Goal: Task Accomplishment & Management: Complete application form

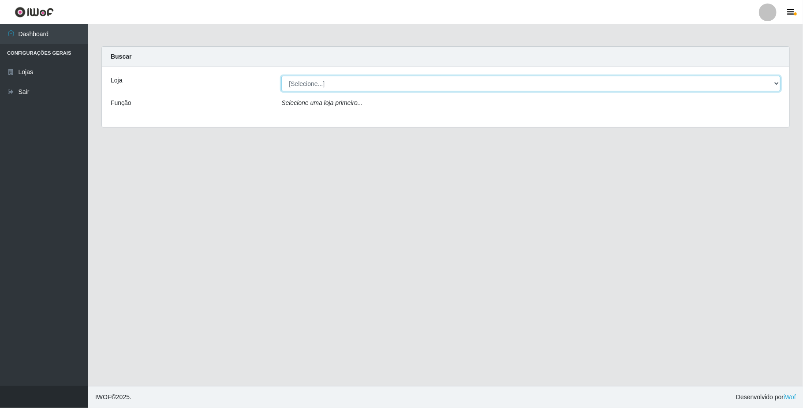
click at [607, 83] on select "[Selecione...] SuperFácil Atacado - Emaús" at bounding box center [530, 83] width 499 height 15
select select "407"
click at [281, 76] on select "[Selecione...] SuperFácil Atacado - Emaús" at bounding box center [530, 83] width 499 height 15
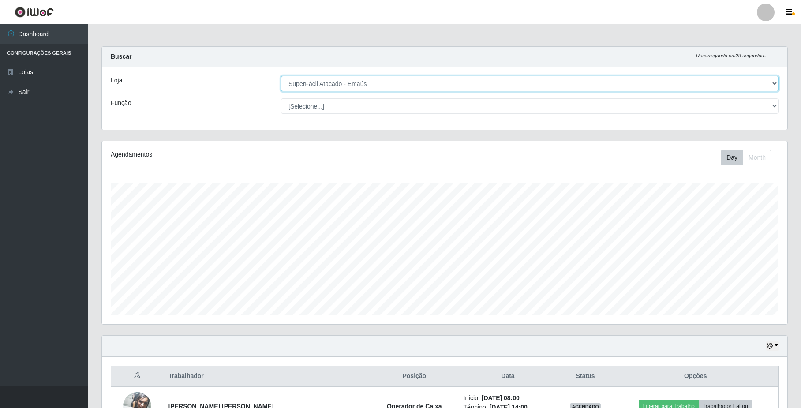
scroll to position [183, 685]
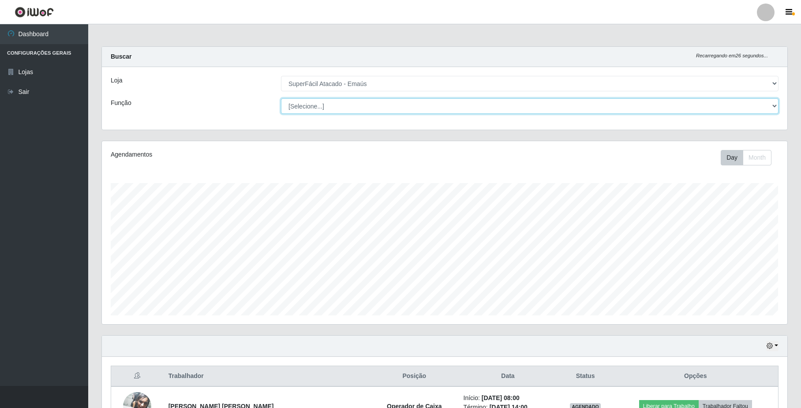
click at [607, 106] on select "[Selecione...] Auxiliar de Estacionamento Auxiliar de Estacionamento + Auxiliar…" at bounding box center [530, 105] width 498 height 15
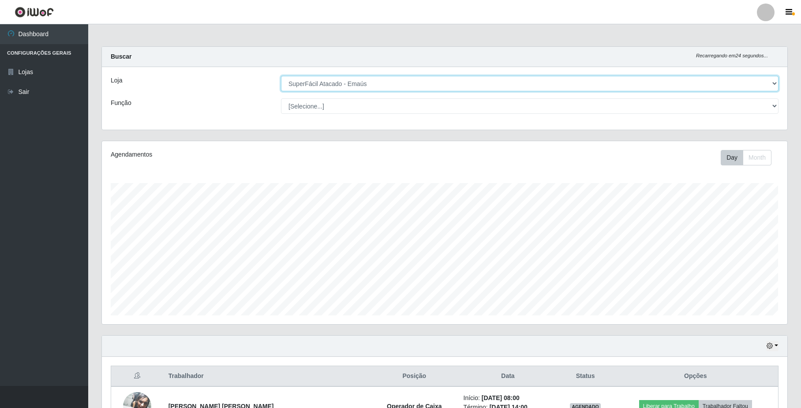
click at [607, 79] on select "[Selecione...] SuperFácil Atacado - Emaús" at bounding box center [530, 83] width 498 height 15
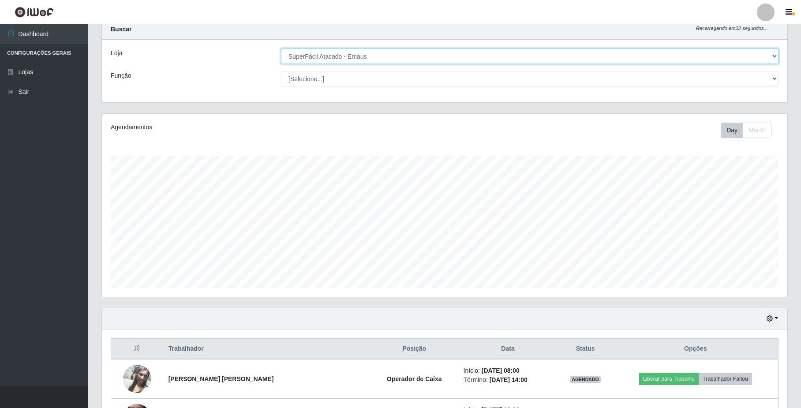
scroll to position [0, 0]
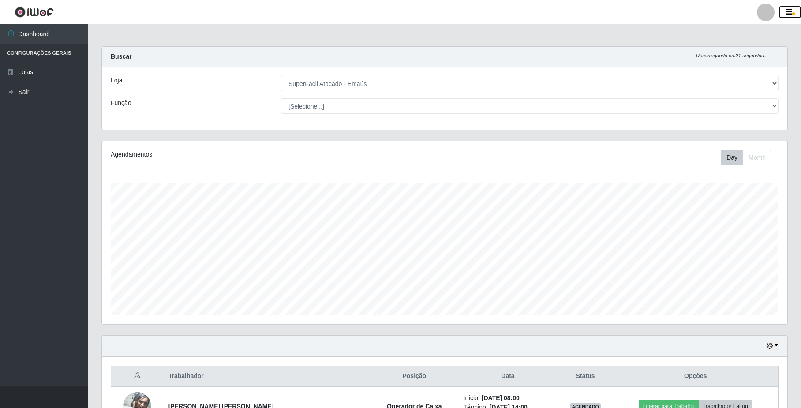
click at [607, 11] on icon "button" at bounding box center [789, 12] width 7 height 8
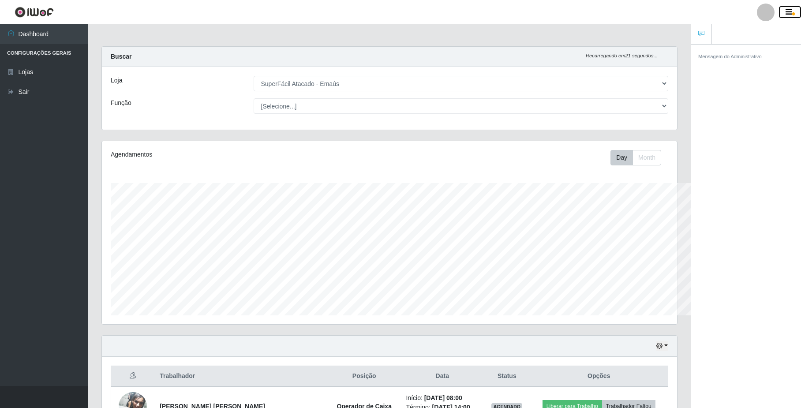
scroll to position [183, 574]
click at [607, 15] on div at bounding box center [766, 13] width 18 height 18
click at [607, 70] on button "Sair" at bounding box center [748, 69] width 79 height 18
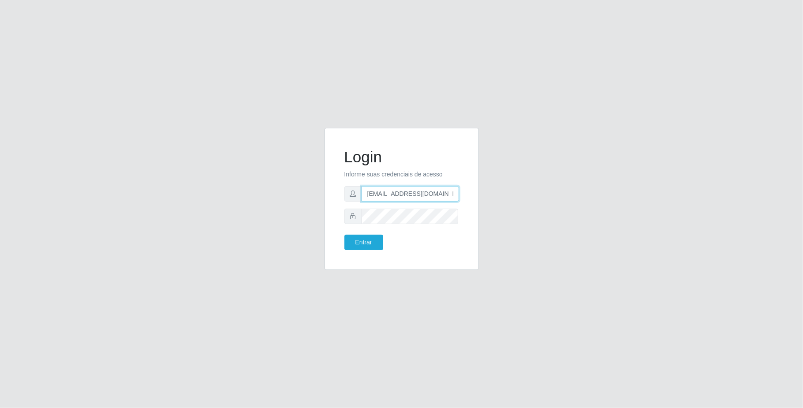
click at [452, 195] on input "[EMAIL_ADDRESS][DOMAIN_NAME]" at bounding box center [410, 193] width 97 height 15
type input "m"
type input "f"
type input "[EMAIL_ADDRESS][DOMAIN_NAME]"
click at [370, 246] on button "Entrar" at bounding box center [363, 242] width 39 height 15
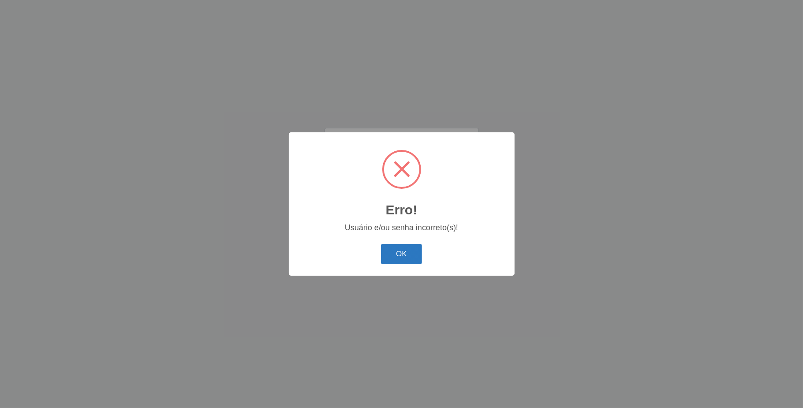
click at [400, 254] on button "OK" at bounding box center [401, 254] width 41 height 21
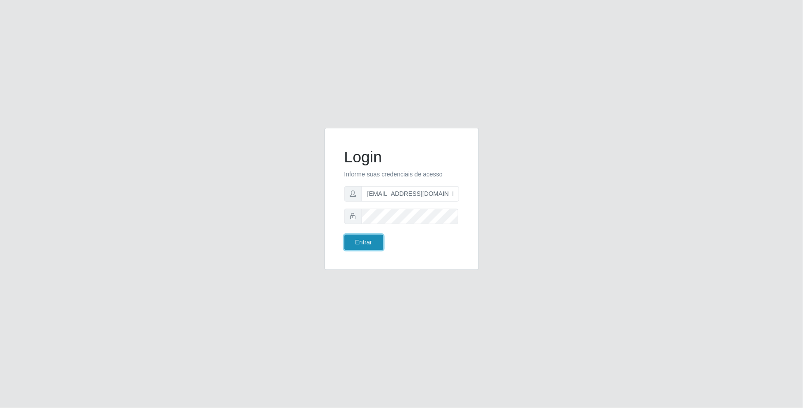
click at [375, 245] on button "Entrar" at bounding box center [363, 242] width 39 height 15
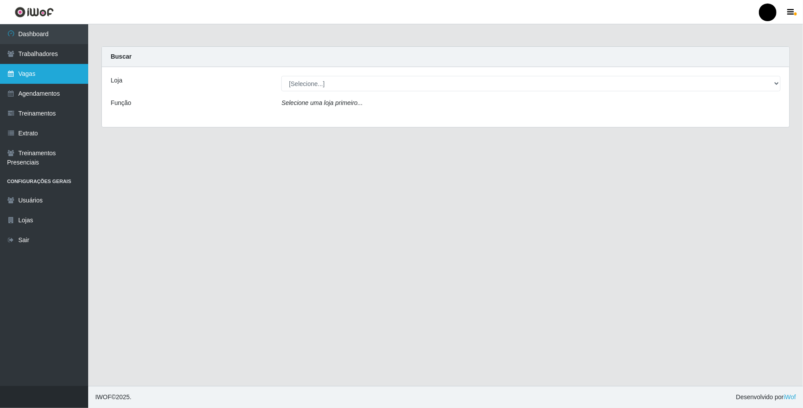
click at [35, 71] on link "Vagas" at bounding box center [44, 74] width 88 height 20
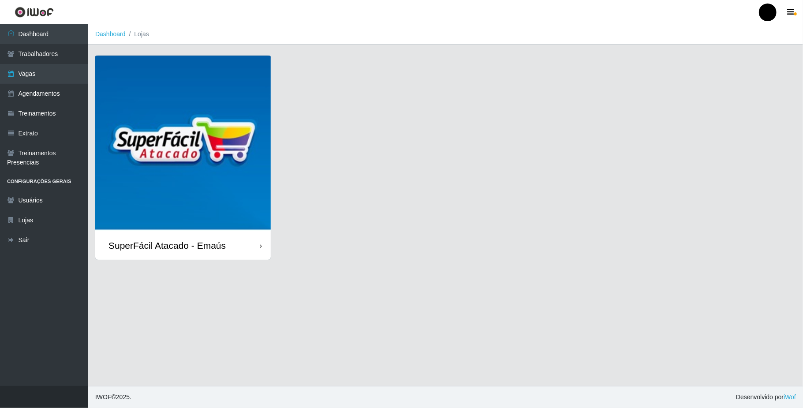
click at [168, 240] on div "SuperFácil Atacado - Emaús" at bounding box center [166, 245] width 117 height 11
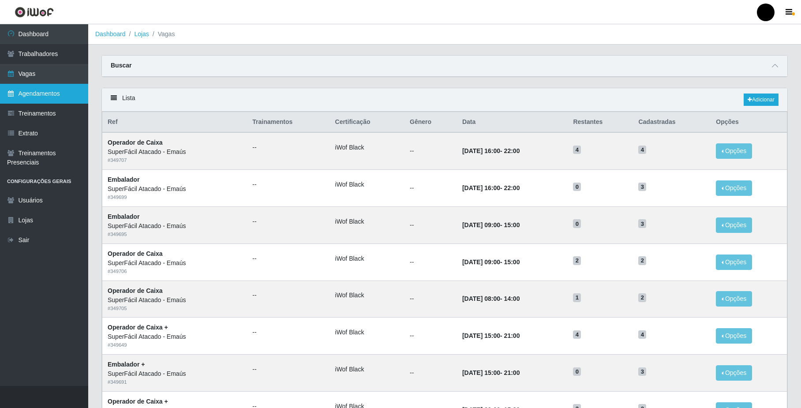
click at [39, 91] on link "Agendamentos" at bounding box center [44, 94] width 88 height 20
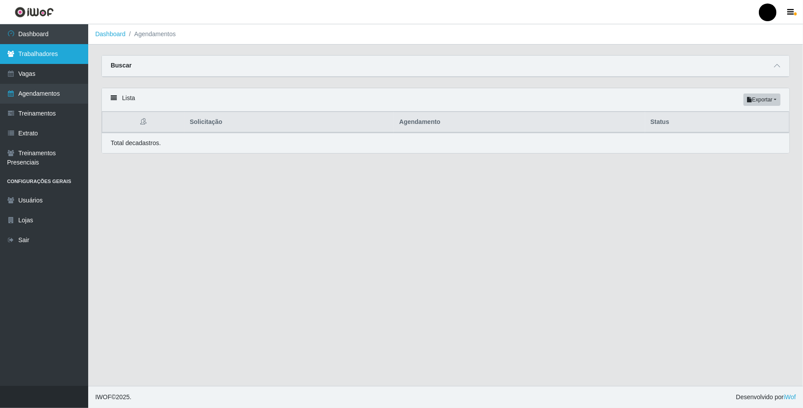
click at [33, 59] on link "Trabalhadores" at bounding box center [44, 54] width 88 height 20
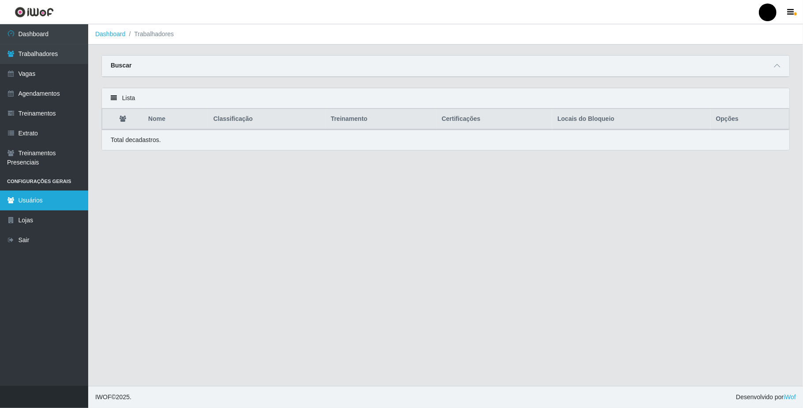
click at [31, 198] on link "Usuários" at bounding box center [44, 201] width 88 height 20
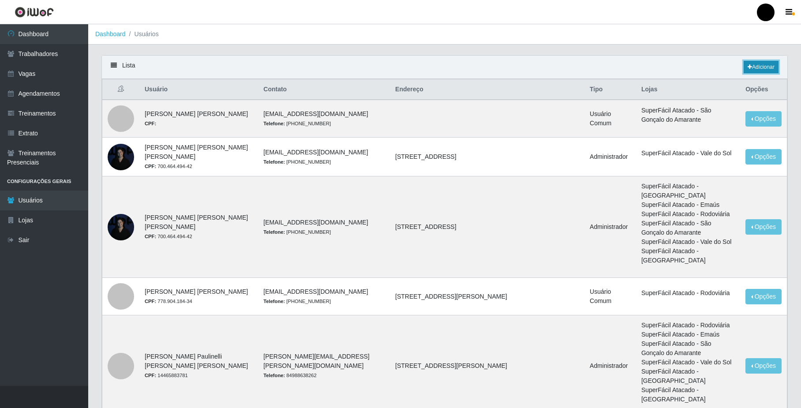
click at [607, 65] on link "Adicionar" at bounding box center [761, 67] width 35 height 12
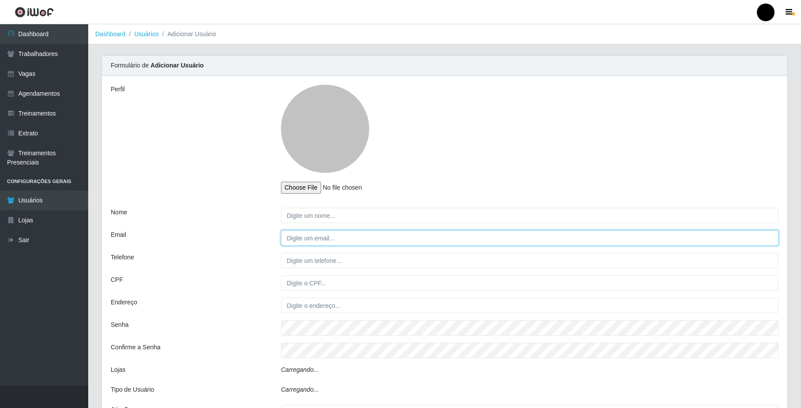
type input "[EMAIL_ADDRESS][DOMAIN_NAME]"
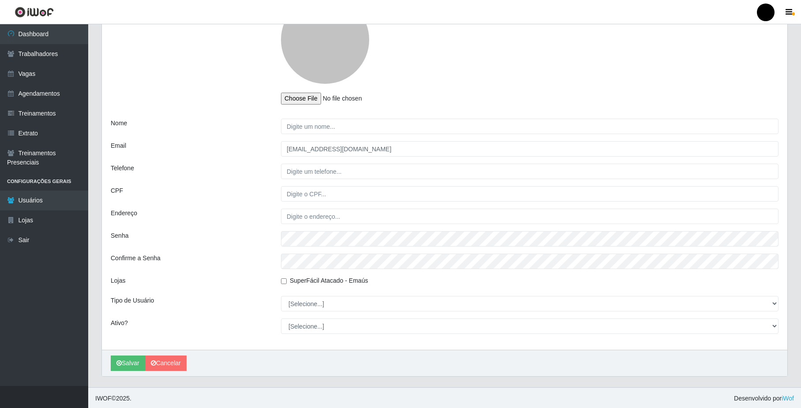
scroll to position [90, 0]
click at [607, 13] on icon "button" at bounding box center [789, 12] width 7 height 8
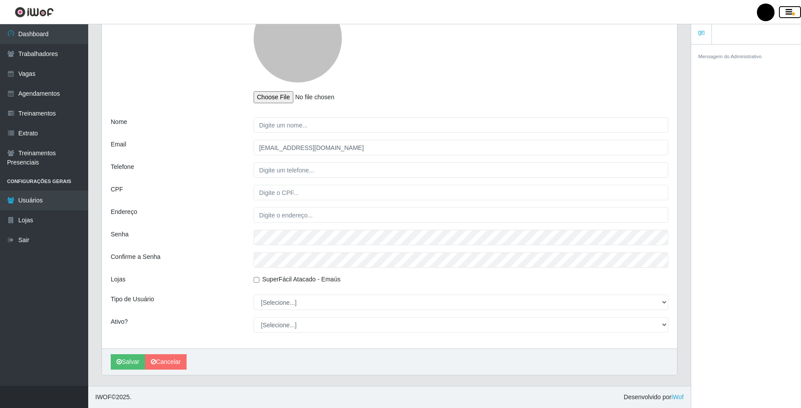
click at [607, 14] on icon "button" at bounding box center [789, 12] width 7 height 8
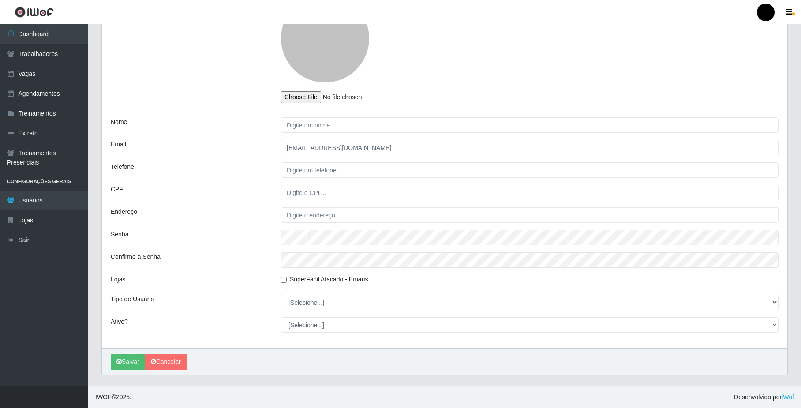
click at [607, 15] on div at bounding box center [766, 13] width 18 height 18
click at [535, 71] on div at bounding box center [529, 48] width 511 height 109
click at [607, 12] on div at bounding box center [766, 13] width 18 height 18
click at [607, 34] on button "Perfil" at bounding box center [748, 31] width 79 height 19
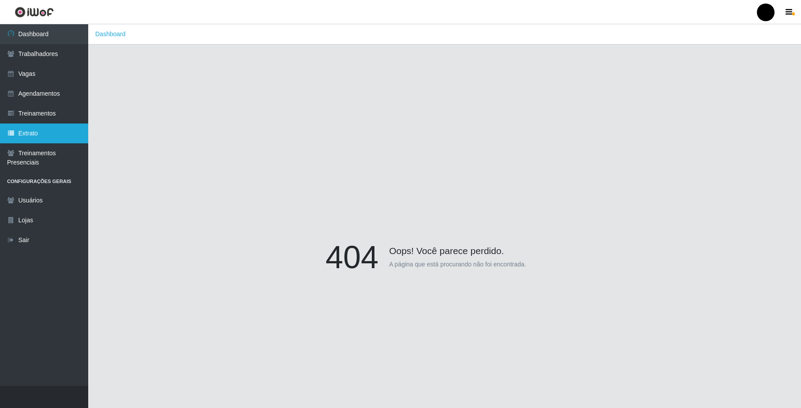
click at [34, 129] on link "Extrato" at bounding box center [44, 133] width 88 height 20
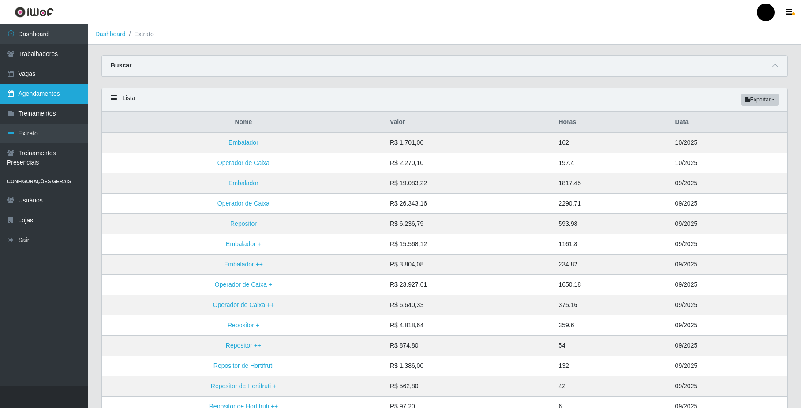
click at [29, 101] on link "Agendamentos" at bounding box center [44, 94] width 88 height 20
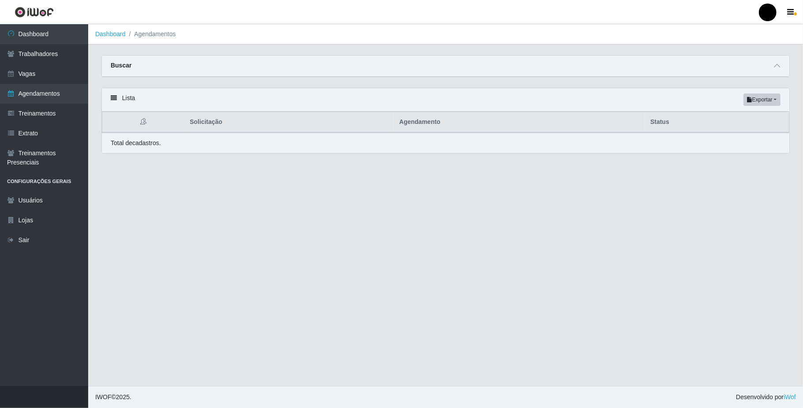
click at [115, 97] on icon at bounding box center [114, 98] width 6 height 6
click at [32, 73] on link "Vagas" at bounding box center [44, 74] width 88 height 20
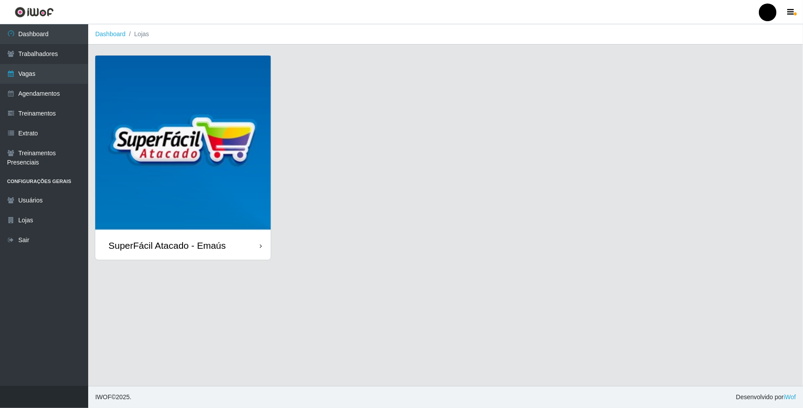
click at [178, 245] on div "SuperFácil Atacado - Emaús" at bounding box center [166, 245] width 117 height 11
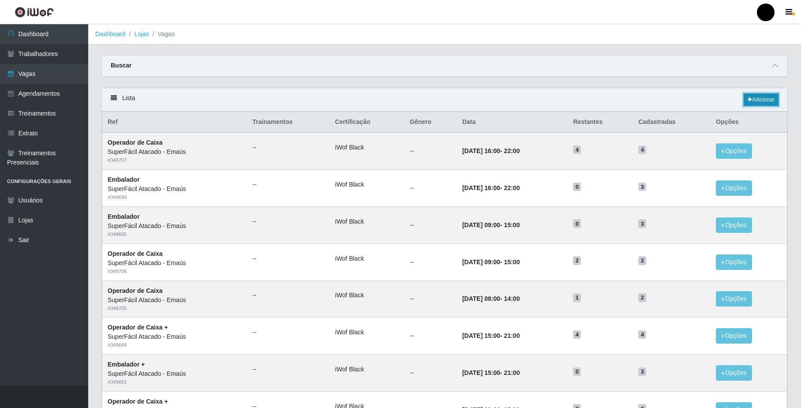
click at [607, 101] on link "Adicionar" at bounding box center [761, 100] width 35 height 12
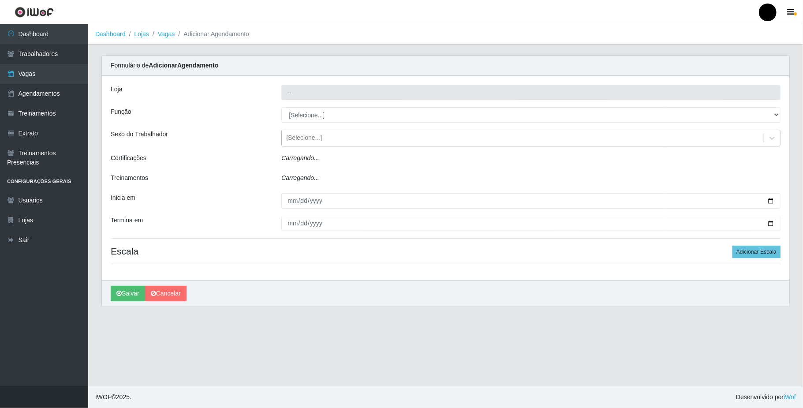
type input "SuperFácil Atacado - Emaús"
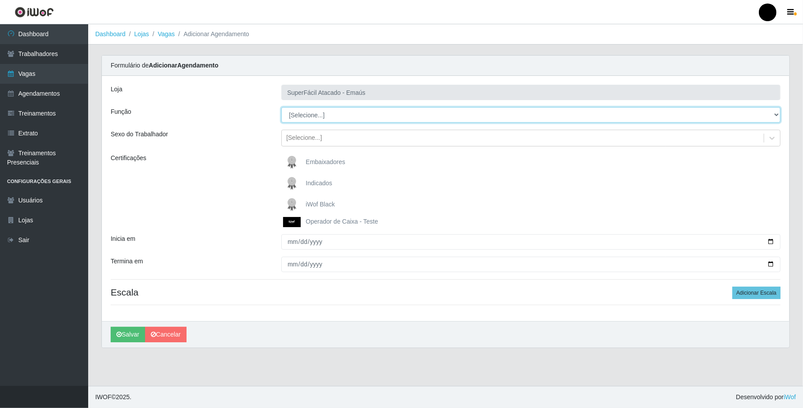
click at [607, 113] on select "[Selecione...] Auxiliar de Estacionamento Auxiliar de Estacionamento + Auxiliar…" at bounding box center [530, 114] width 499 height 15
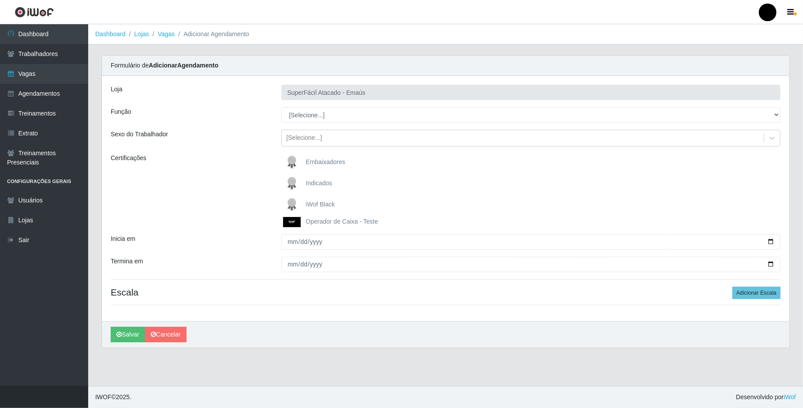
click at [208, 183] on div "Certificações" at bounding box center [189, 190] width 171 height 74
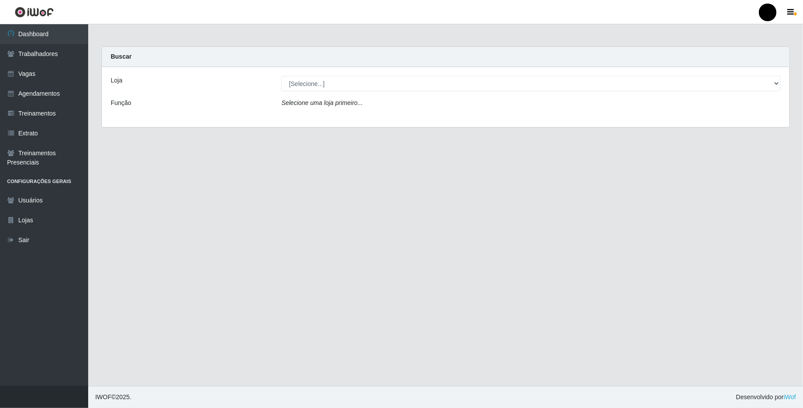
click at [768, 11] on div at bounding box center [768, 13] width 18 height 18
click at [727, 70] on button "Sair" at bounding box center [750, 69] width 79 height 18
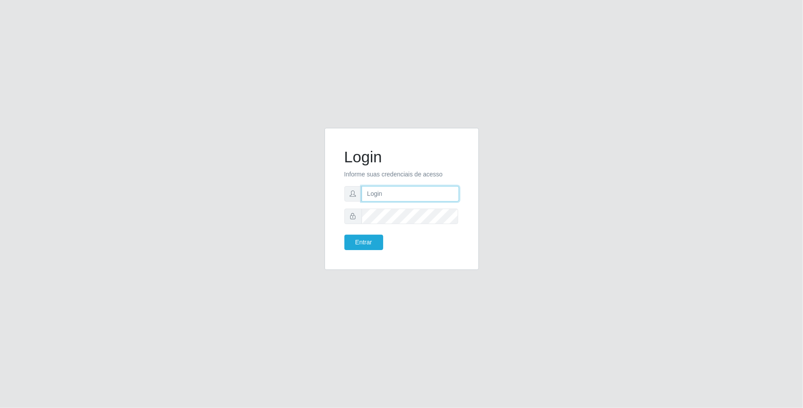
type input "[EMAIL_ADDRESS][DOMAIN_NAME]"
click at [355, 242] on button "Entrar" at bounding box center [363, 242] width 39 height 15
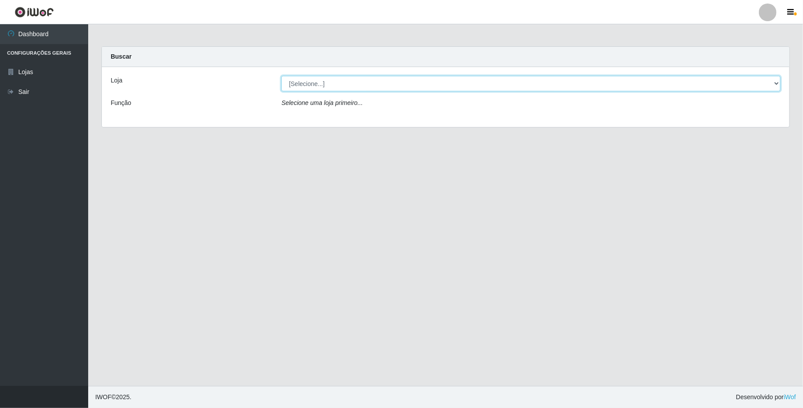
click at [772, 80] on select "[Selecione...] SuperFácil Atacado - Emaús" at bounding box center [530, 83] width 499 height 15
select select "407"
click at [281, 76] on select "[Selecione...] SuperFácil Atacado - Emaús" at bounding box center [530, 83] width 499 height 15
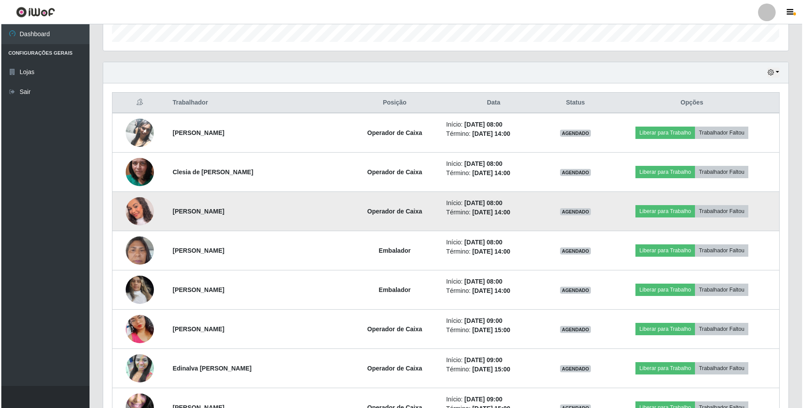
scroll to position [294, 0]
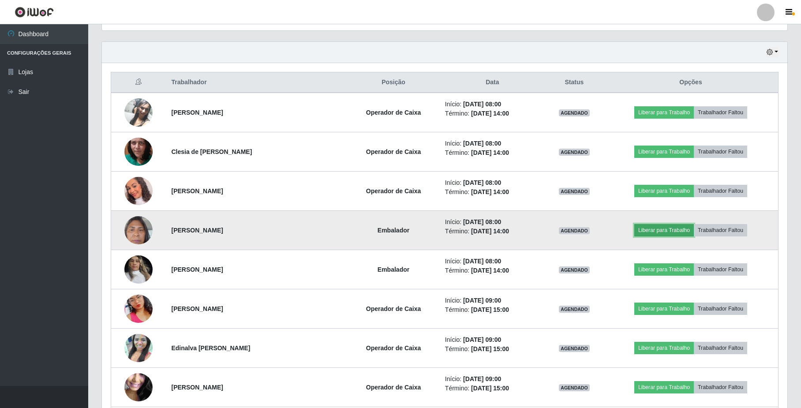
click at [660, 233] on button "Liberar para Trabalho" at bounding box center [664, 230] width 60 height 12
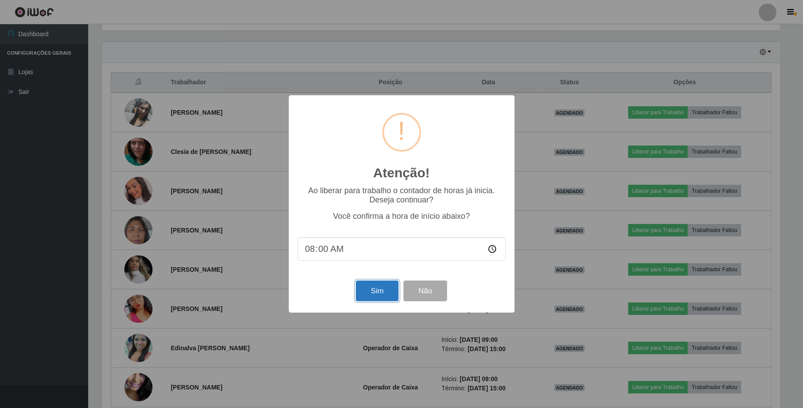
click at [361, 292] on button "Sim" at bounding box center [377, 291] width 43 height 21
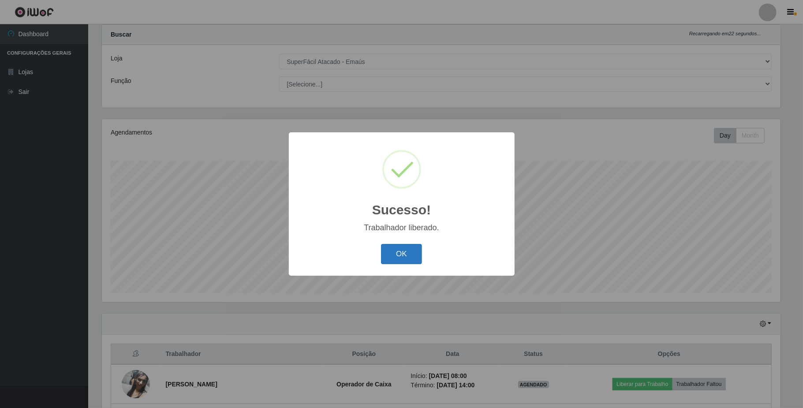
click at [400, 254] on button "OK" at bounding box center [401, 254] width 41 height 21
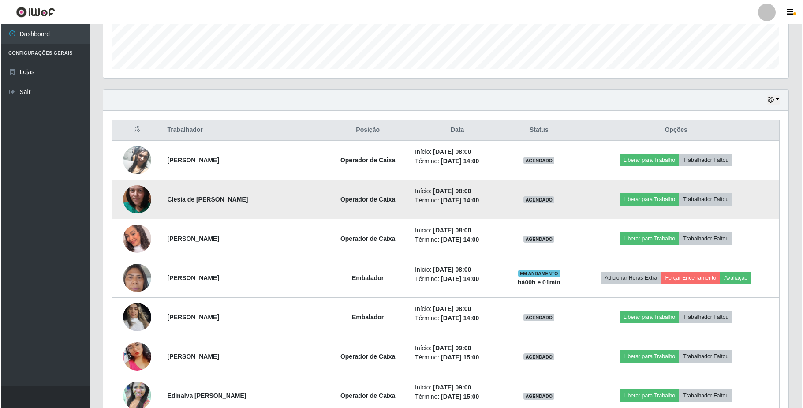
scroll to position [316, 0]
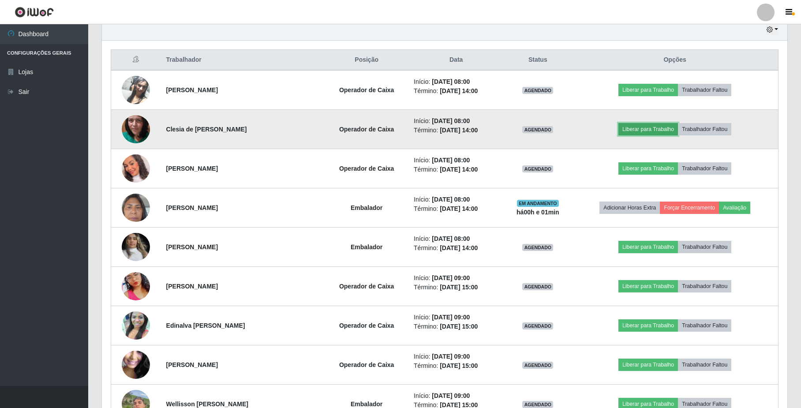
click at [640, 128] on button "Liberar para Trabalho" at bounding box center [648, 129] width 60 height 12
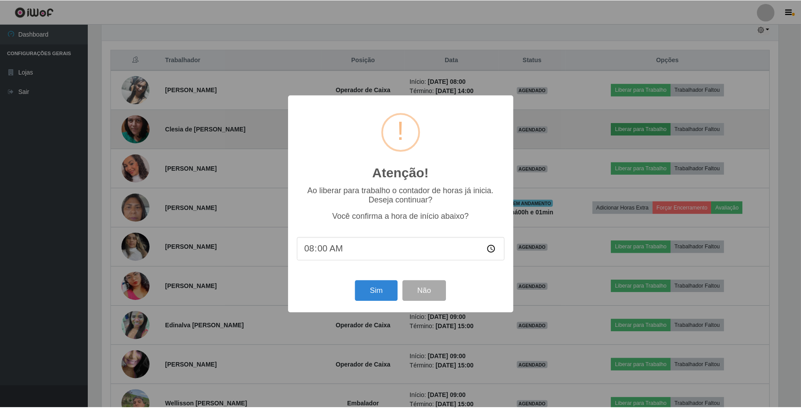
scroll to position [183, 678]
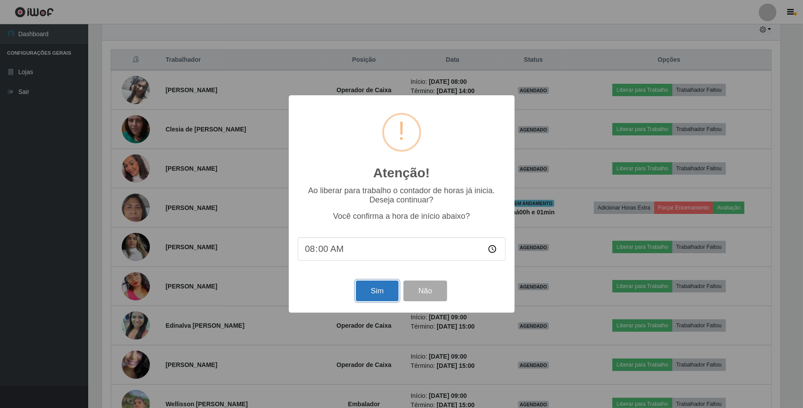
click at [387, 290] on button "Sim" at bounding box center [377, 291] width 43 height 21
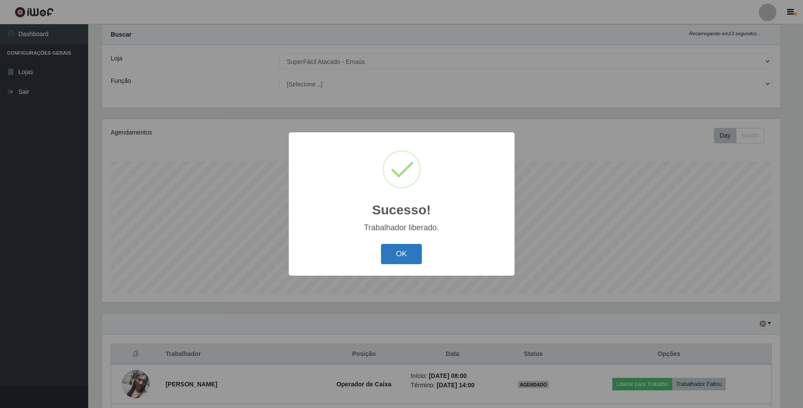
click at [401, 256] on button "OK" at bounding box center [401, 254] width 41 height 21
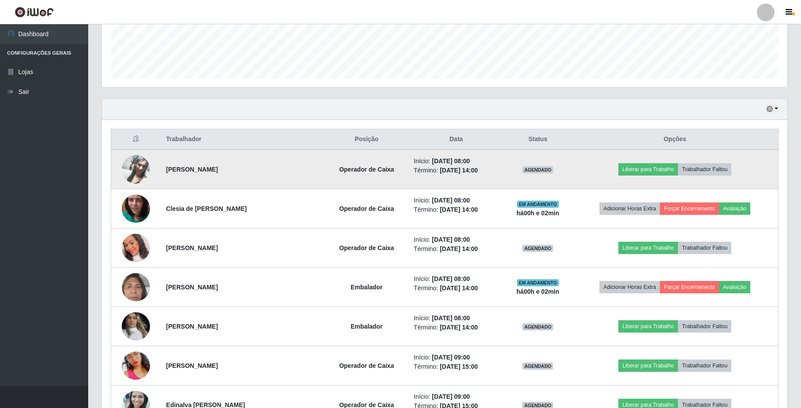
scroll to position [258, 0]
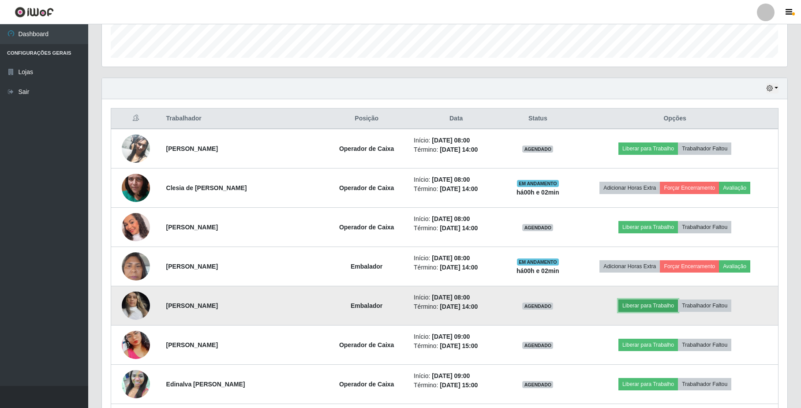
click at [641, 310] on button "Liberar para Trabalho" at bounding box center [648, 305] width 60 height 12
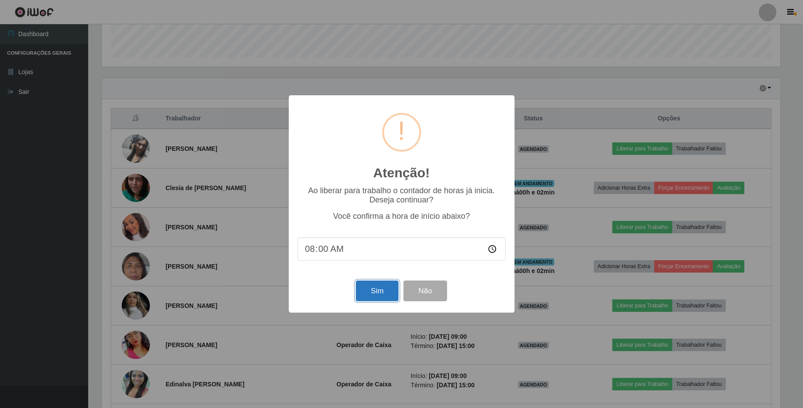
click at [375, 295] on button "Sim" at bounding box center [377, 291] width 43 height 21
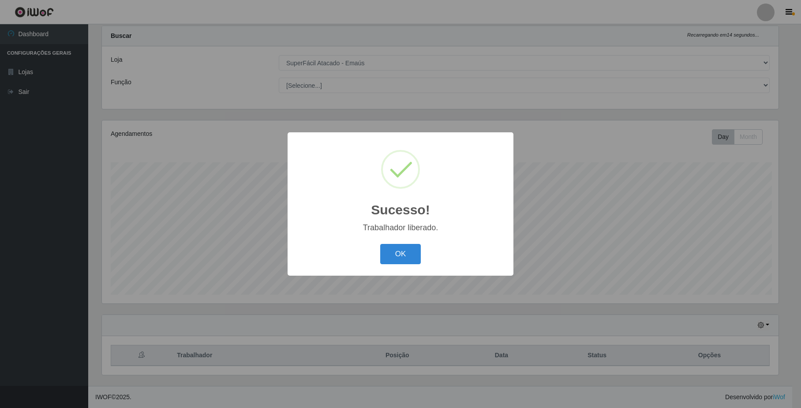
scroll to position [0, 0]
click at [406, 259] on button "OK" at bounding box center [401, 254] width 41 height 21
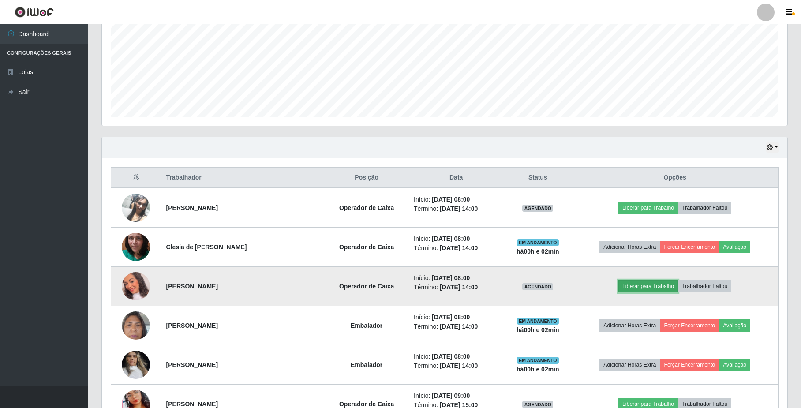
click at [637, 288] on button "Liberar para Trabalho" at bounding box center [648, 286] width 60 height 12
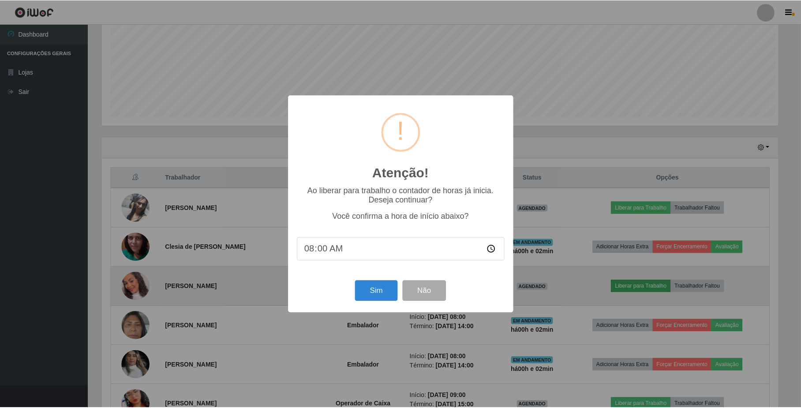
scroll to position [183, 678]
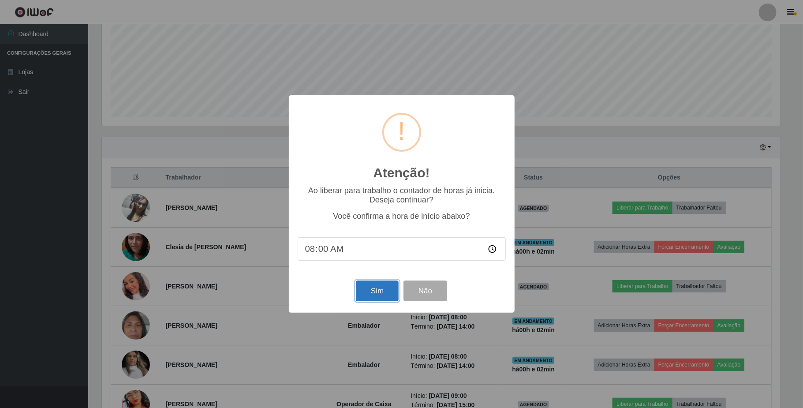
click at [391, 297] on button "Sim" at bounding box center [377, 291] width 43 height 21
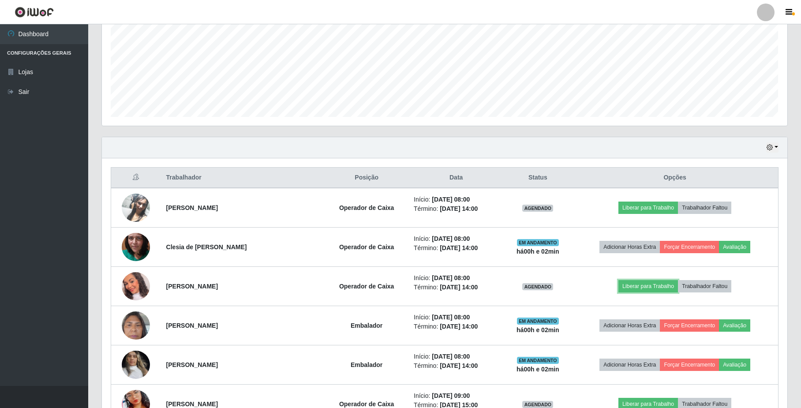
scroll to position [183, 685]
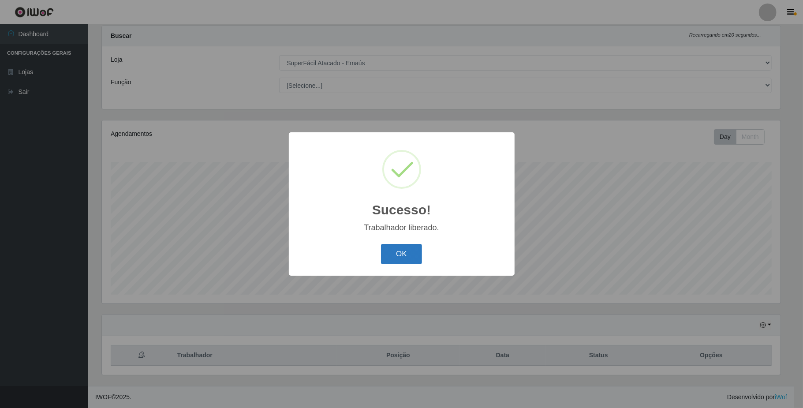
click at [416, 256] on button "OK" at bounding box center [401, 254] width 41 height 21
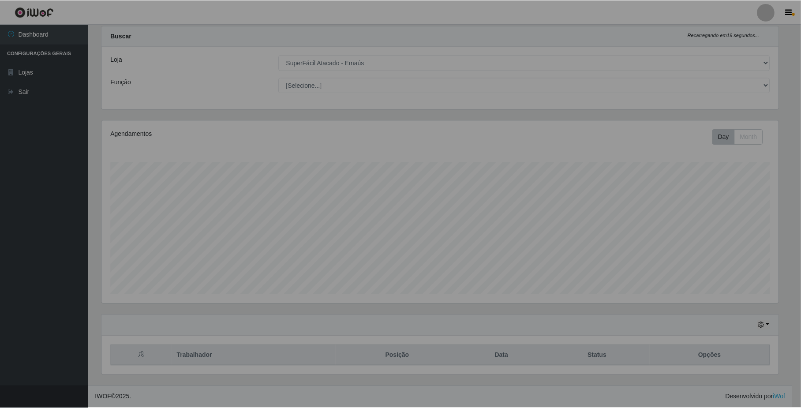
scroll to position [440866, 440365]
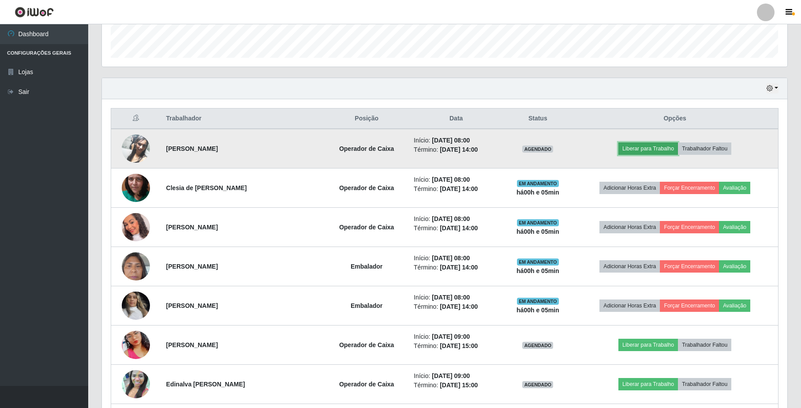
click at [664, 151] on button "Liberar para Trabalho" at bounding box center [648, 148] width 60 height 12
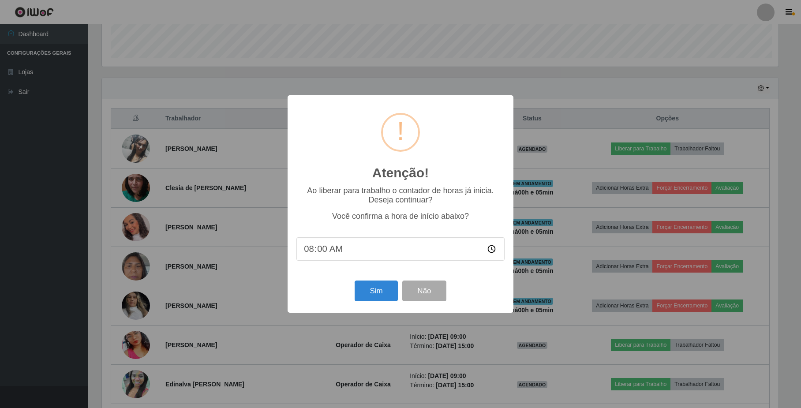
scroll to position [183, 678]
click at [379, 300] on button "Sim" at bounding box center [377, 291] width 43 height 21
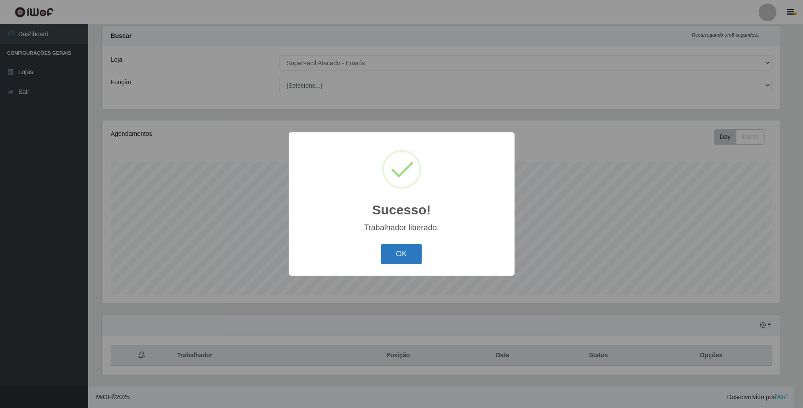
click at [404, 247] on button "OK" at bounding box center [401, 254] width 41 height 21
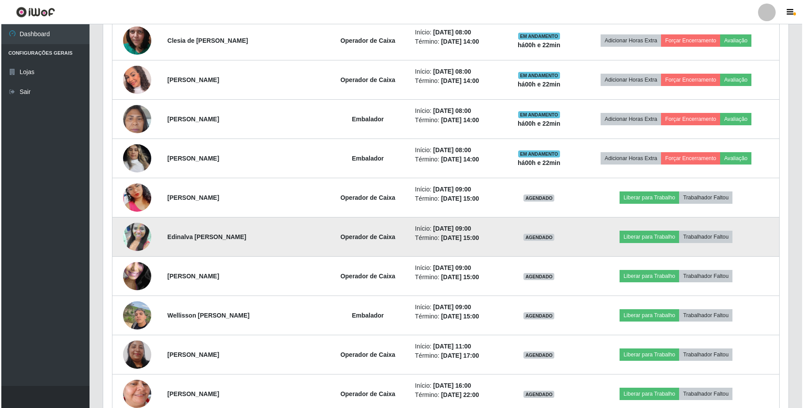
scroll to position [434, 0]
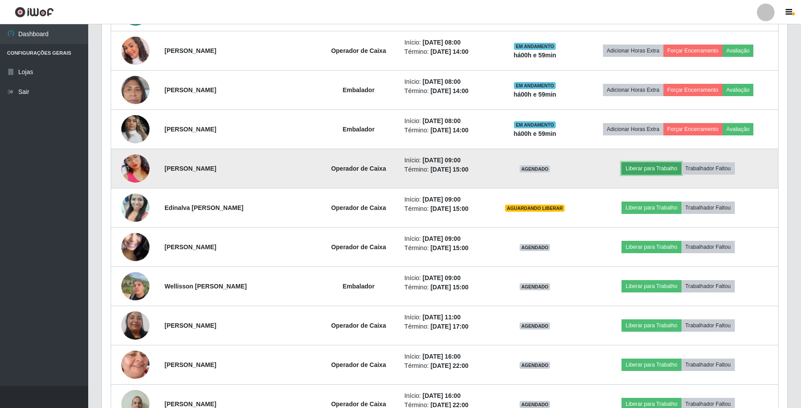
click at [634, 170] on button "Liberar para Trabalho" at bounding box center [651, 168] width 60 height 12
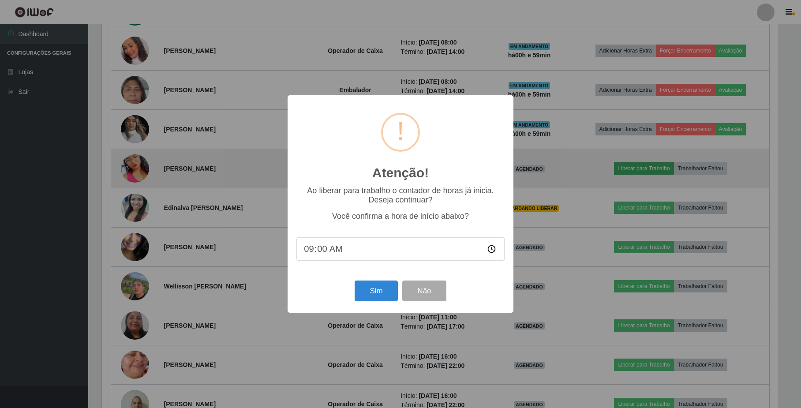
scroll to position [183, 678]
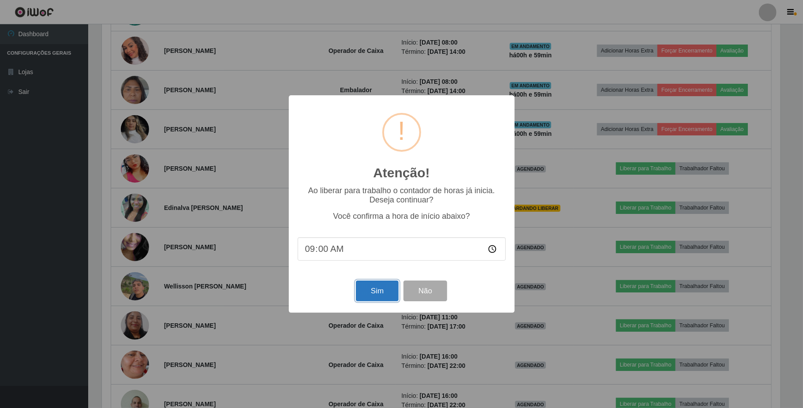
click at [371, 296] on button "Sim" at bounding box center [377, 291] width 43 height 21
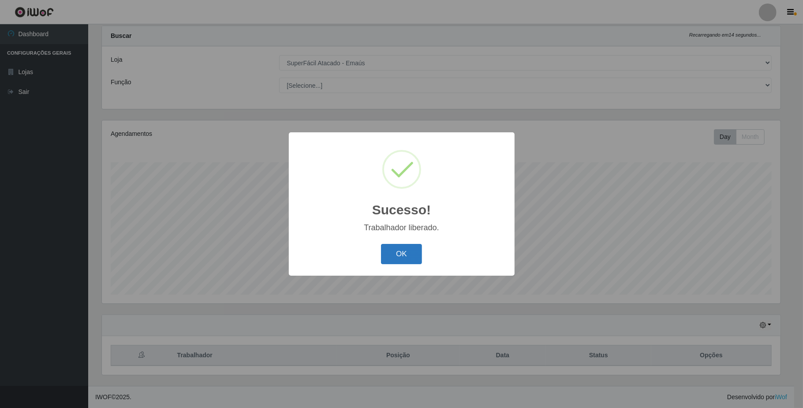
click at [396, 256] on button "OK" at bounding box center [401, 254] width 41 height 21
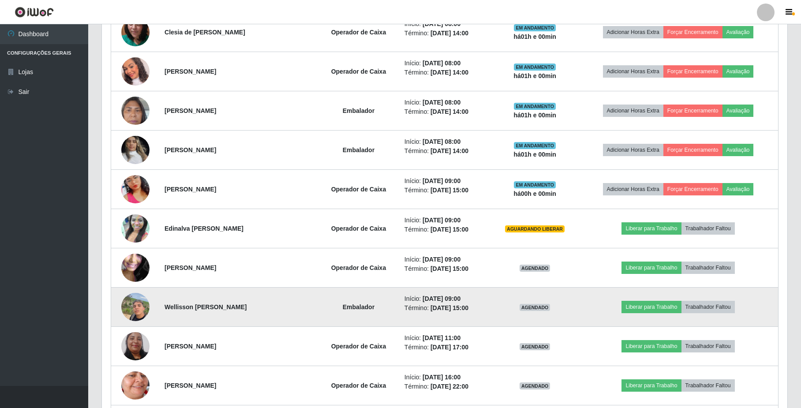
scroll to position [434, 0]
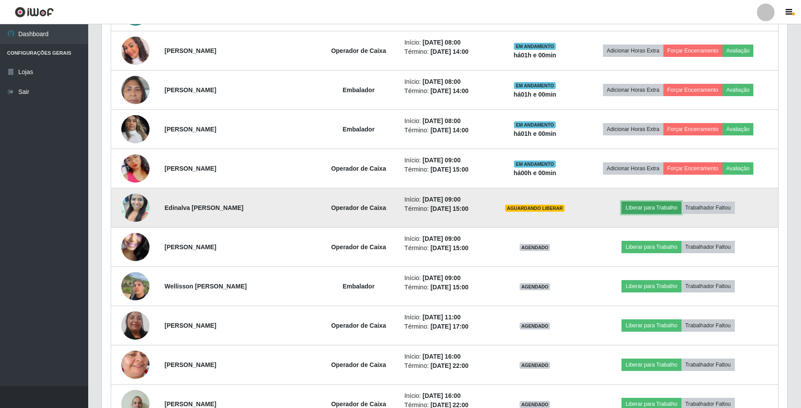
click at [657, 210] on button "Liberar para Trabalho" at bounding box center [651, 208] width 60 height 12
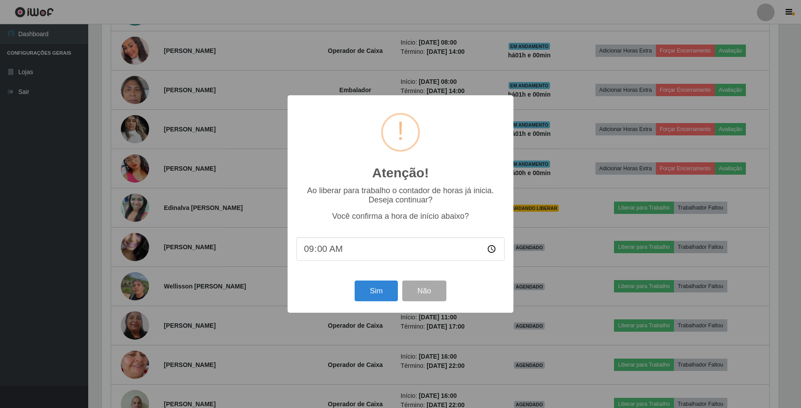
scroll to position [183, 678]
click at [382, 299] on button "Sim" at bounding box center [377, 291] width 43 height 21
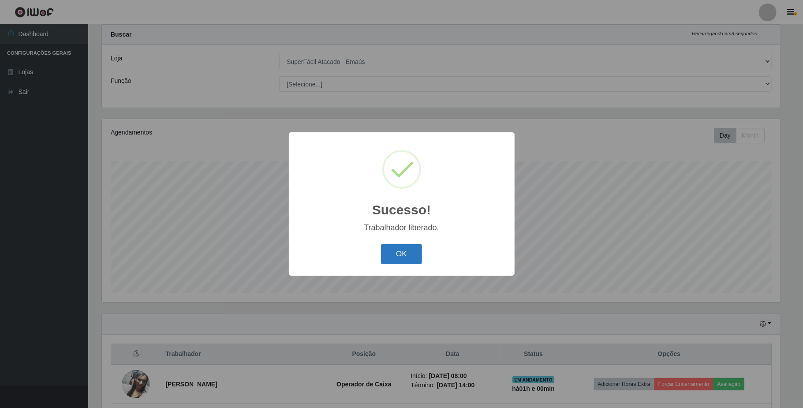
click at [413, 255] on button "OK" at bounding box center [401, 254] width 41 height 21
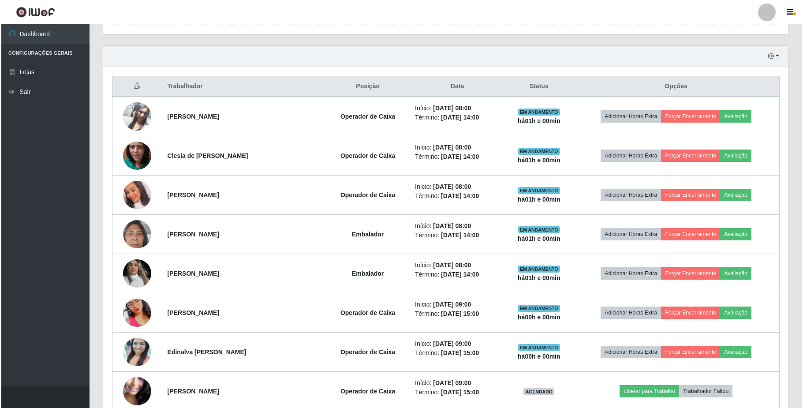
scroll to position [316, 0]
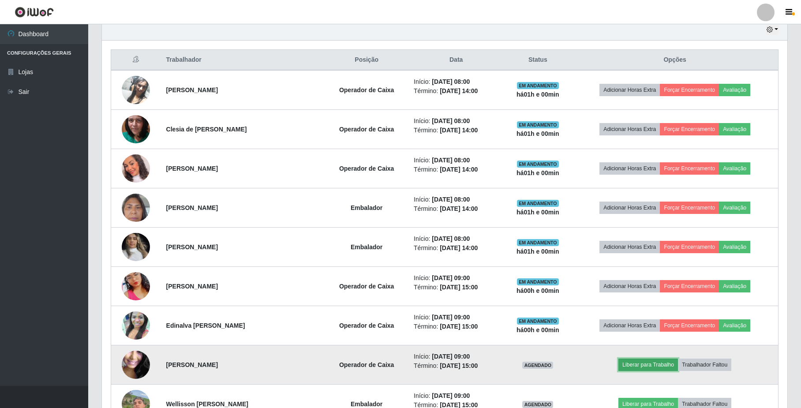
click at [651, 369] on button "Liberar para Trabalho" at bounding box center [648, 365] width 60 height 12
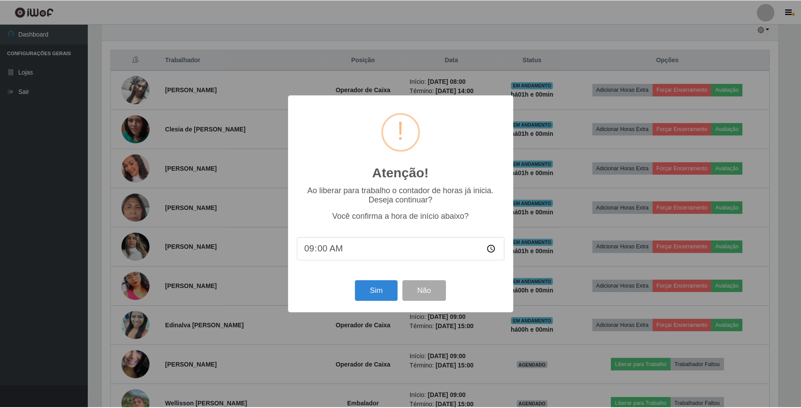
scroll to position [183, 678]
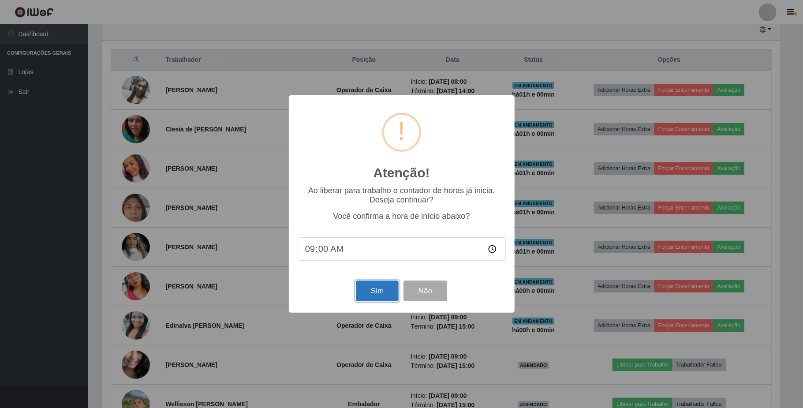
click at [385, 299] on button "Sim" at bounding box center [377, 291] width 43 height 21
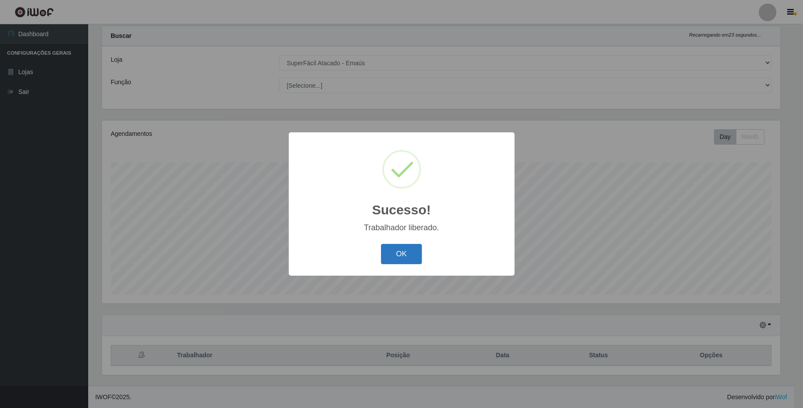
click at [411, 258] on button "OK" at bounding box center [401, 254] width 41 height 21
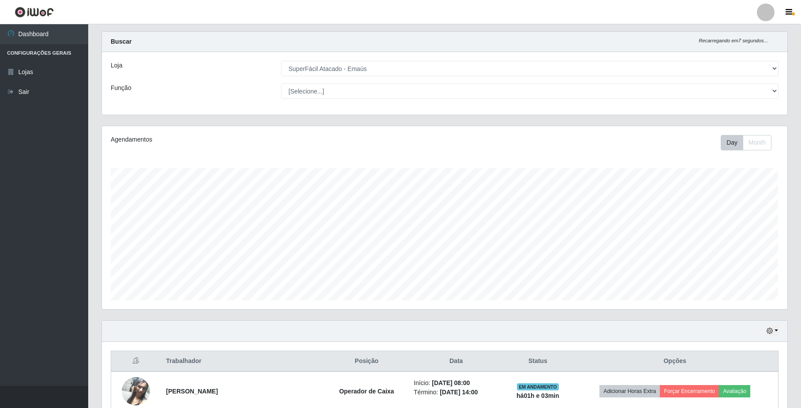
scroll to position [0, 0]
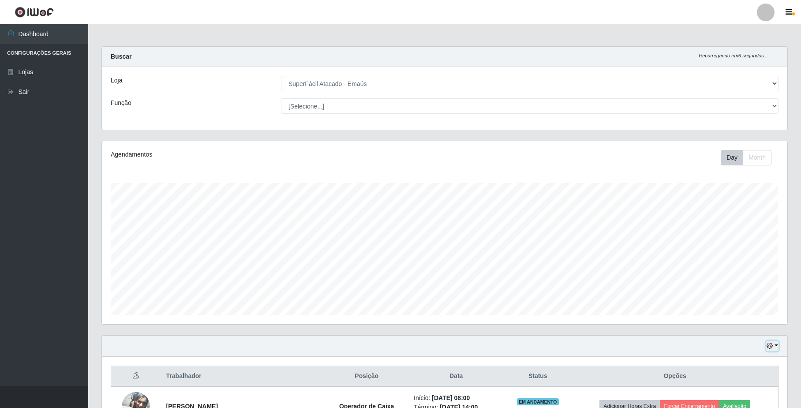
click at [771, 351] on button "button" at bounding box center [772, 346] width 12 height 10
click at [726, 274] on button "1 dia" at bounding box center [744, 275] width 70 height 19
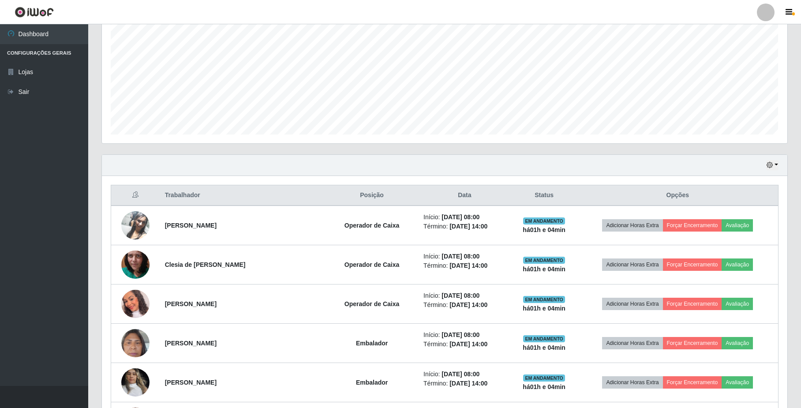
scroll to position [176, 0]
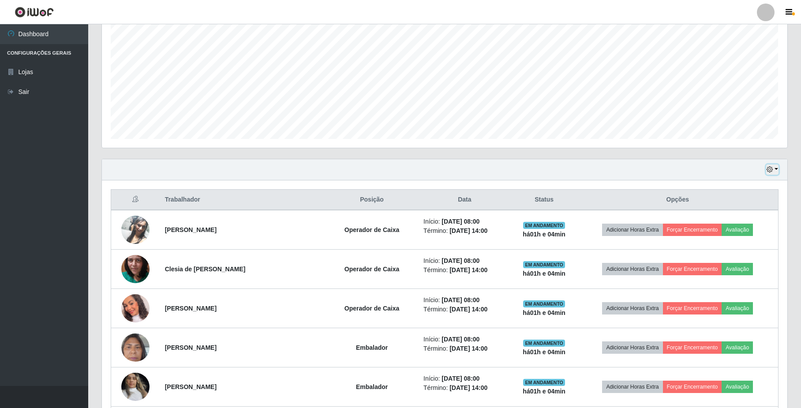
click at [769, 172] on icon "button" at bounding box center [770, 169] width 6 height 6
click at [722, 187] on button "Hoje" at bounding box center [744, 185] width 70 height 19
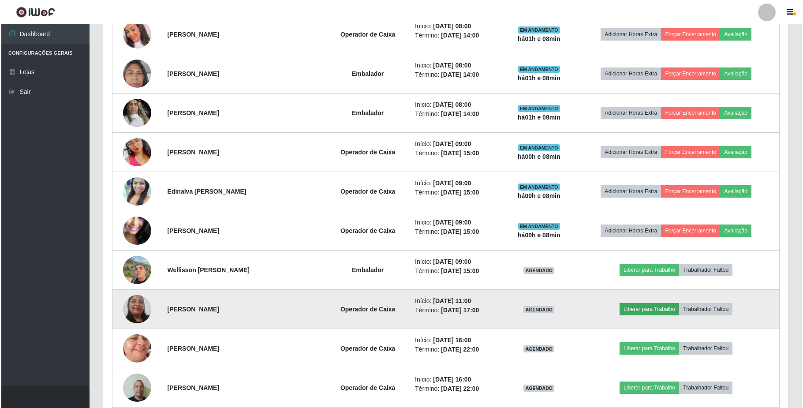
scroll to position [470, 0]
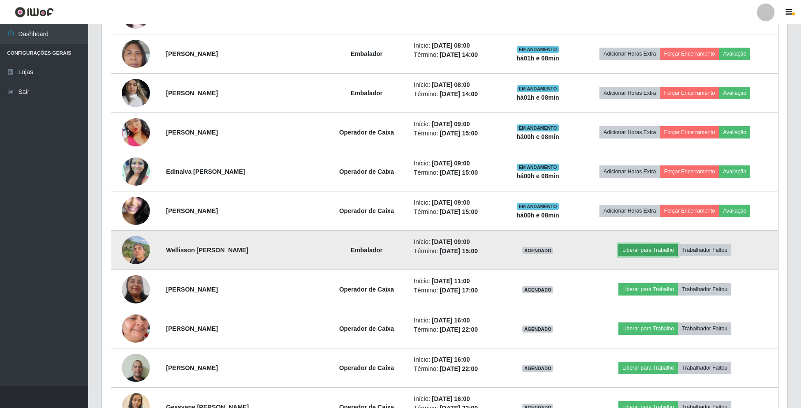
click at [662, 253] on button "Liberar para Trabalho" at bounding box center [648, 250] width 60 height 12
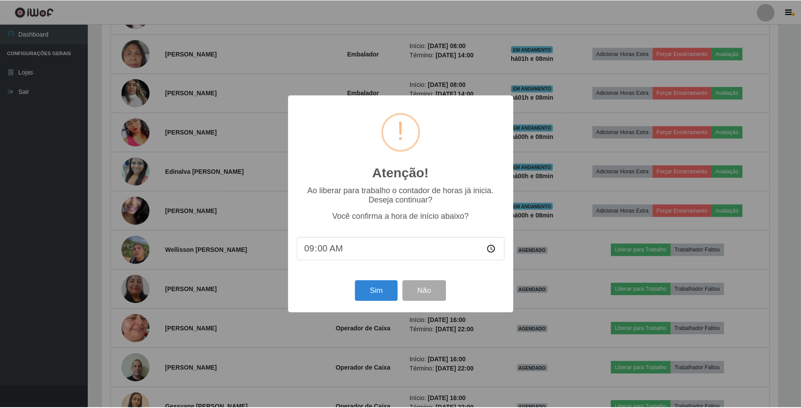
scroll to position [183, 678]
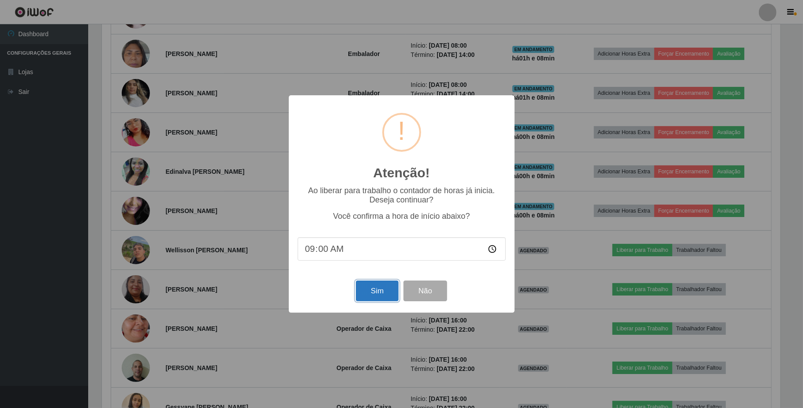
click at [384, 295] on button "Sim" at bounding box center [377, 291] width 43 height 21
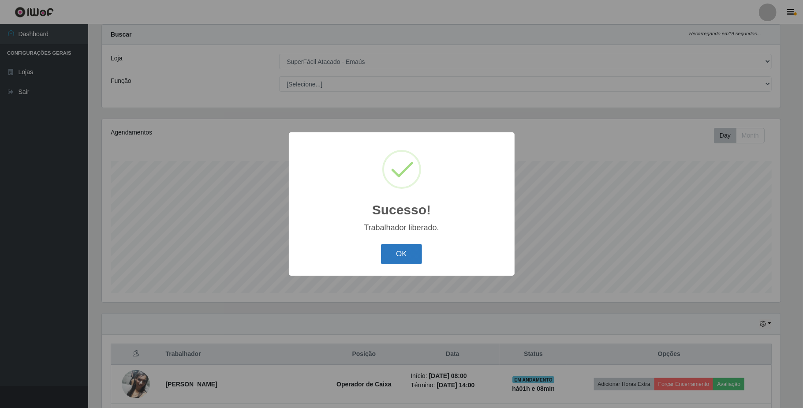
click at [399, 258] on button "OK" at bounding box center [401, 254] width 41 height 21
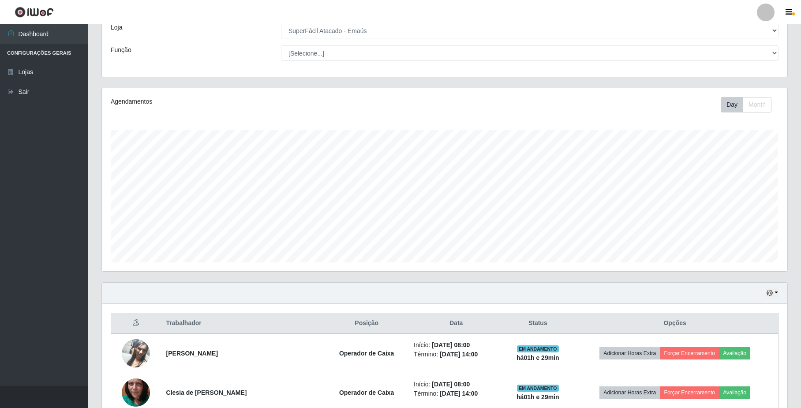
scroll to position [46, 0]
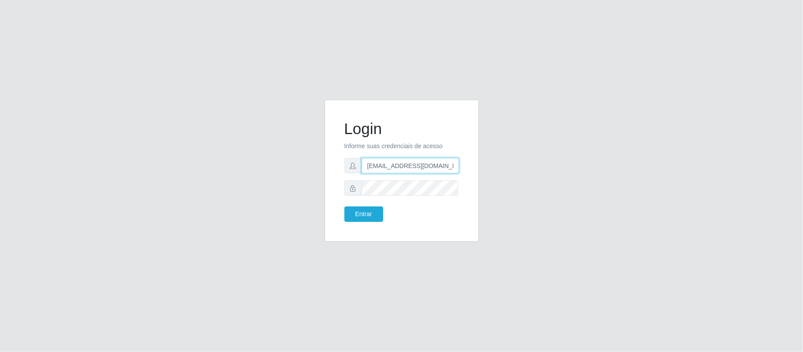
scroll to position [0, 3]
drag, startPoint x: 366, startPoint y: 166, endPoint x: 515, endPoint y: 178, distance: 149.6
click at [515, 178] on div "Login Informe suas credenciais de acesso [EMAIL_ADDRESS][DOMAIN_NAME] Entrar" at bounding box center [401, 176] width 503 height 153
type input "[EMAIL_ADDRESS][DOMAIN_NAME]"
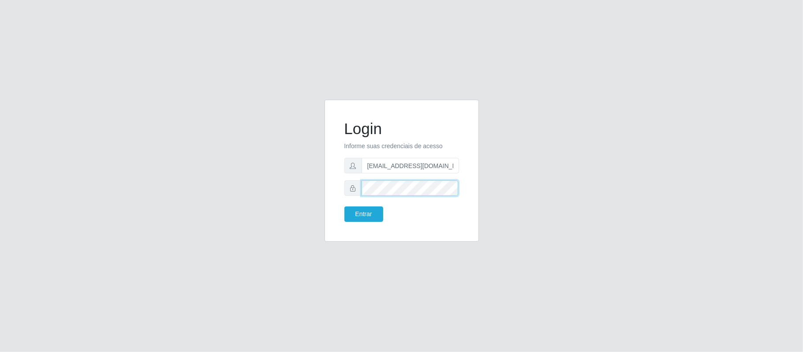
click at [288, 183] on div "Login Informe suas credenciais de acesso [EMAIL_ADDRESS][DOMAIN_NAME] Entrar" at bounding box center [401, 176] width 503 height 153
click at [344, 206] on button "Entrar" at bounding box center [363, 213] width 39 height 15
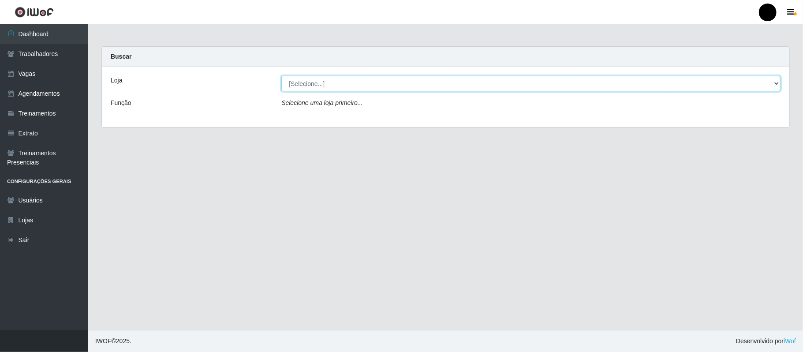
click at [753, 86] on select "[Selecione...] SuperFácil Atacado - Emaús" at bounding box center [530, 83] width 499 height 15
select select "407"
click at [281, 76] on select "[Selecione...] SuperFácil Atacado - Emaús" at bounding box center [530, 83] width 499 height 15
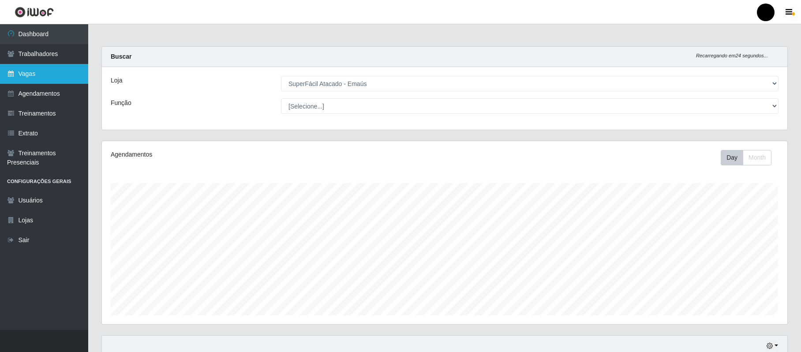
click at [27, 71] on link "Vagas" at bounding box center [44, 74] width 88 height 20
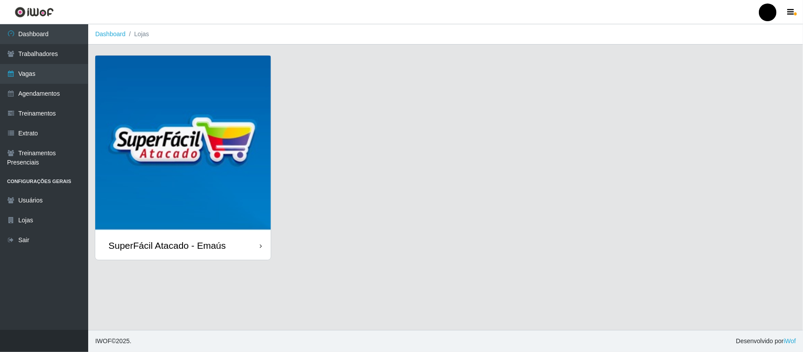
click at [201, 113] on img at bounding box center [183, 144] width 176 height 176
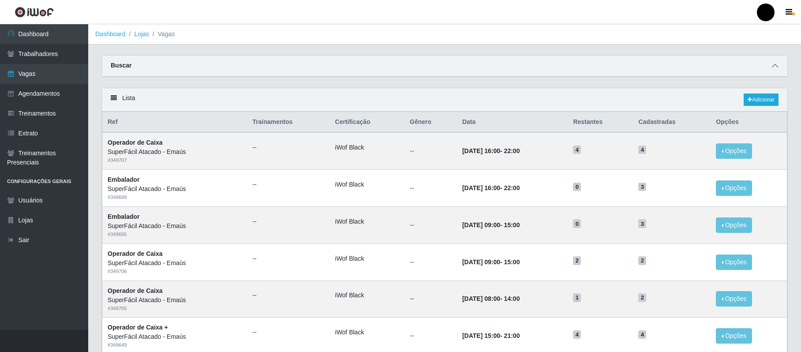
click at [777, 64] on icon at bounding box center [775, 66] width 6 height 6
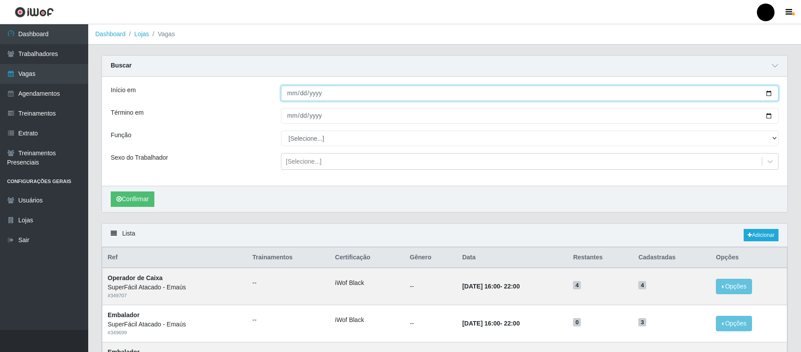
click at [768, 94] on input "Início em" at bounding box center [530, 93] width 498 height 15
type input "[DATE]"
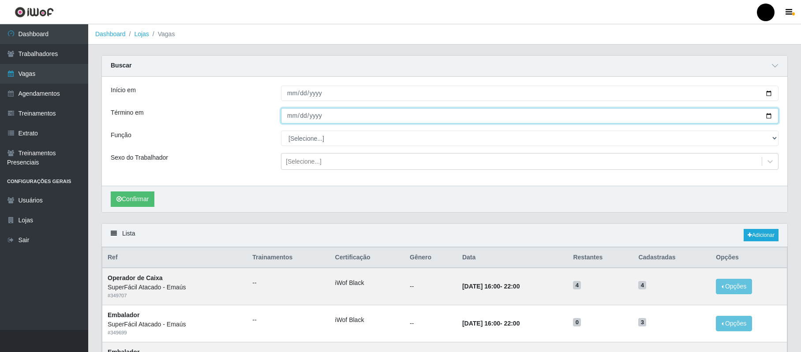
click at [768, 117] on input "Término em" at bounding box center [530, 115] width 498 height 15
type input "[DATE]"
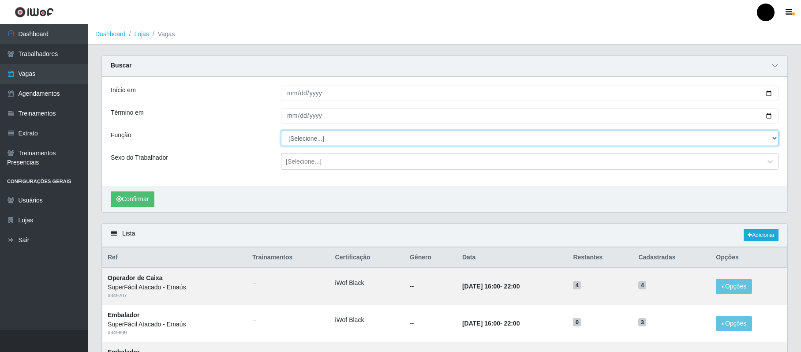
click at [325, 143] on select "[Selecione...] Auxiliar de Estacionamento Auxiliar de Estacionamento + Auxiliar…" at bounding box center [530, 138] width 498 height 15
select select "86"
click at [281, 131] on select "[Selecione...] Auxiliar de Estacionamento Auxiliar de Estacionamento + Auxiliar…" at bounding box center [530, 138] width 498 height 15
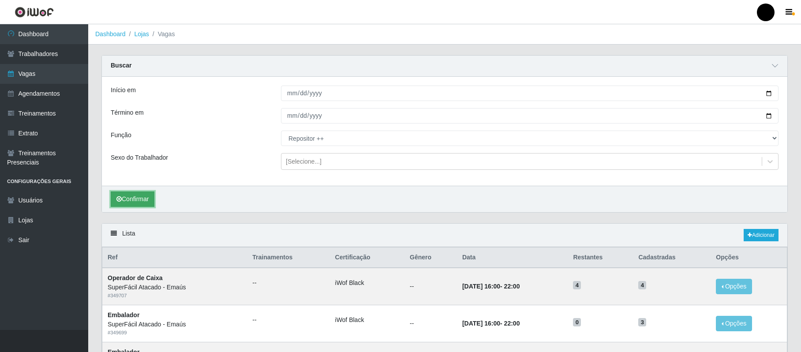
click at [140, 198] on button "Confirmar" at bounding box center [133, 198] width 44 height 15
